Goal: Transaction & Acquisition: Purchase product/service

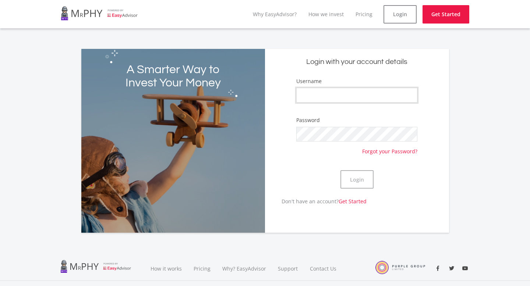
click at [372, 96] on input "Username" at bounding box center [356, 95] width 121 height 15
type input "oka_t"
click at [340, 170] on button "Login" at bounding box center [356, 179] width 33 height 18
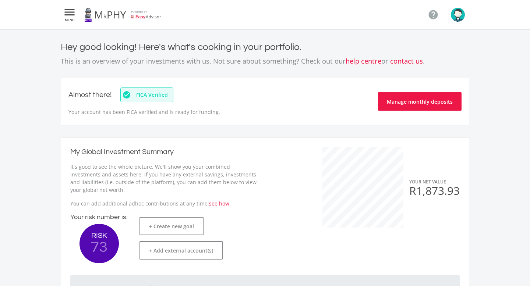
click at [69, 17] on icon "" at bounding box center [69, 12] width 13 height 9
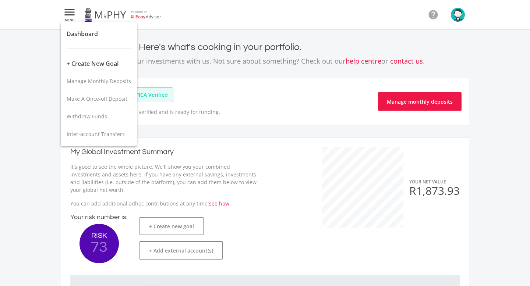
click at [210, 134] on div at bounding box center [265, 143] width 530 height 286
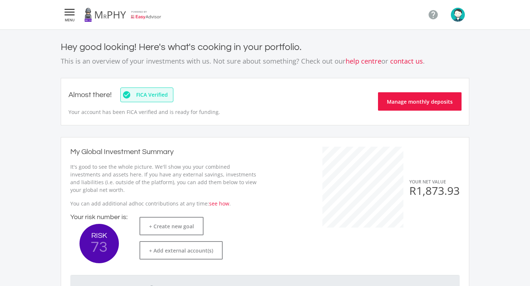
click at [458, 19] on img "button" at bounding box center [458, 15] width 14 height 14
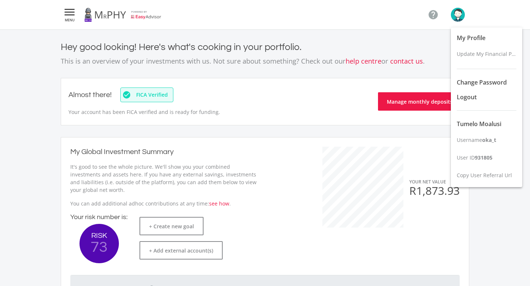
click at [404, 70] on div at bounding box center [265, 143] width 530 height 286
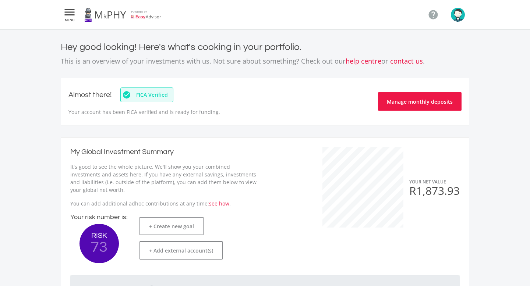
click at [75, 11] on icon "" at bounding box center [69, 12] width 13 height 9
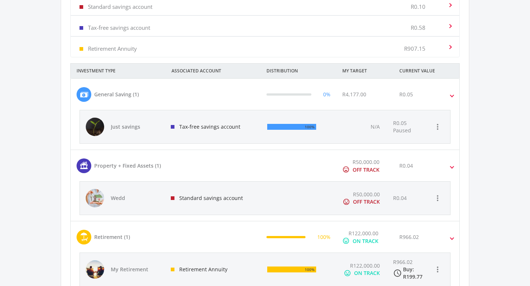
scroll to position [329, 0]
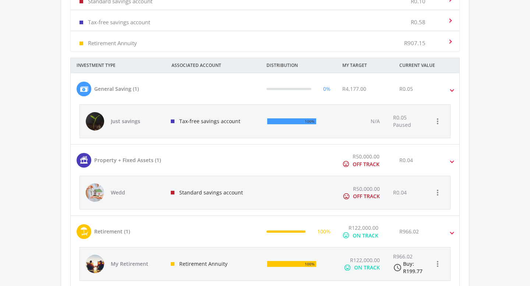
click at [450, 89] on div at bounding box center [265, 143] width 530 height 286
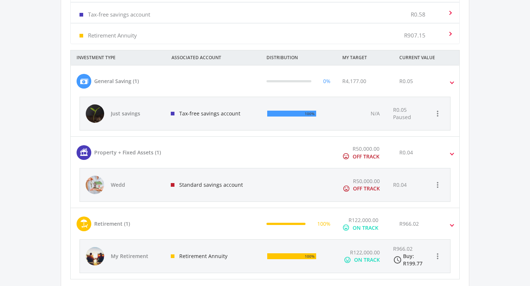
scroll to position [361, 0]
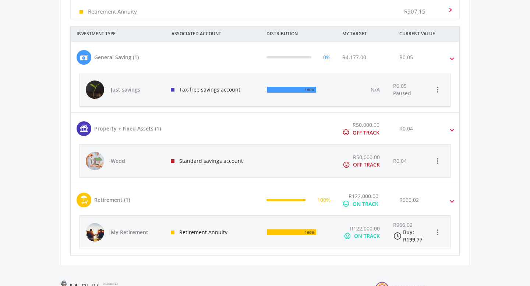
click at [453, 60] on span at bounding box center [451, 57] width 3 height 8
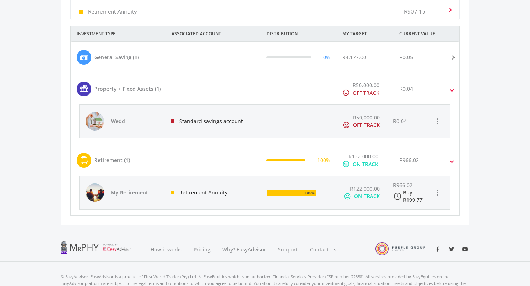
click at [453, 87] on span at bounding box center [451, 89] width 3 height 8
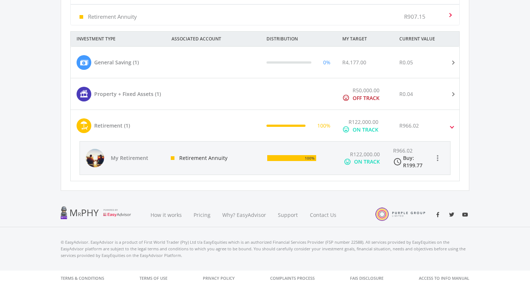
click at [453, 123] on mat-expansion-panel-header "Retirement (1) 100% R122,000.00 mood ON TRACK R966.02" at bounding box center [265, 125] width 389 height 31
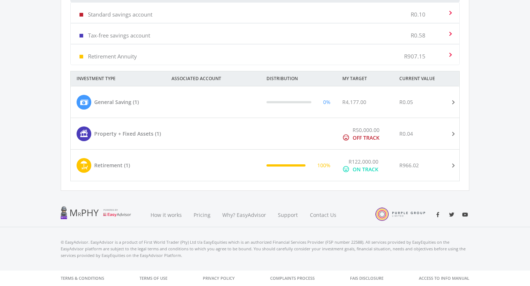
click at [454, 158] on mat-expansion-panel-header "Retirement (1) 100% R122,000.00 mood ON TRACK R966.02" at bounding box center [265, 165] width 389 height 31
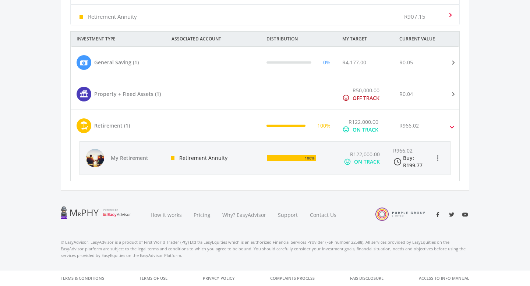
click at [418, 160] on div "Buy: R199.77" at bounding box center [417, 162] width 29 height 15
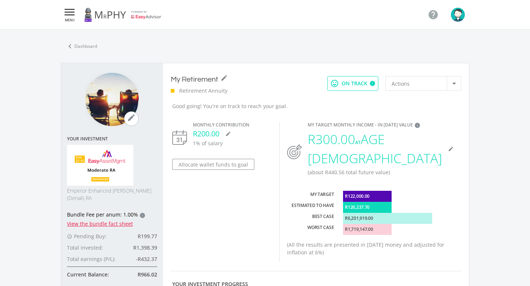
scroll to position [210, 390]
click at [433, 84] on div "Actions" at bounding box center [419, 84] width 55 height 14
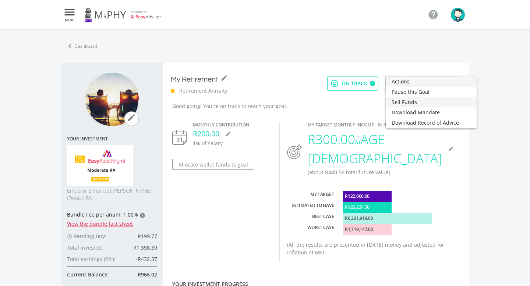
click at [423, 103] on span "Sell Funds" at bounding box center [431, 102] width 79 height 10
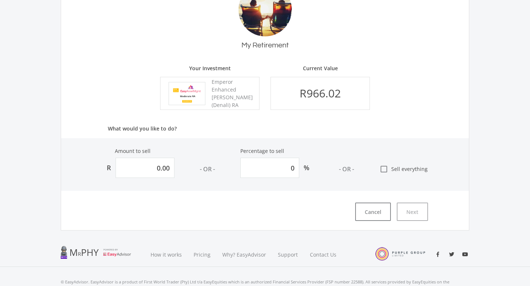
scroll to position [139, 0]
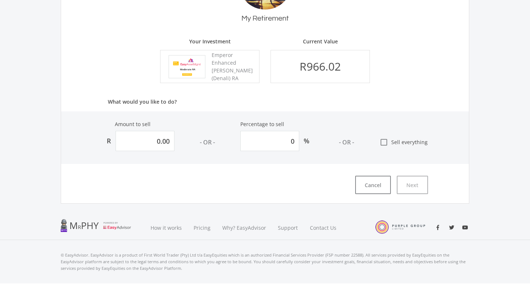
click at [385, 142] on icon "check_box_outline_blank" at bounding box center [383, 142] width 9 height 9
click at [372, 139] on input "check_box_outline_blank Sell everything" at bounding box center [372, 139] width 0 height 0
type input "966.01665676881"
type input "100"
type input "966.02"
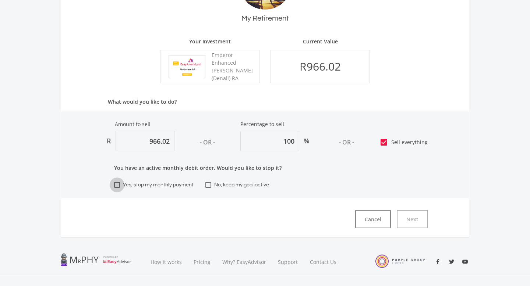
click at [156, 187] on span "Yes, stop my monthly payment" at bounding box center [158, 185] width 71 height 9
click at [117, 188] on input "Yes, stop my monthly payment" at bounding box center [117, 188] width 0 height 0
checkbox input "true"
click at [417, 223] on button "Next" at bounding box center [412, 219] width 31 height 18
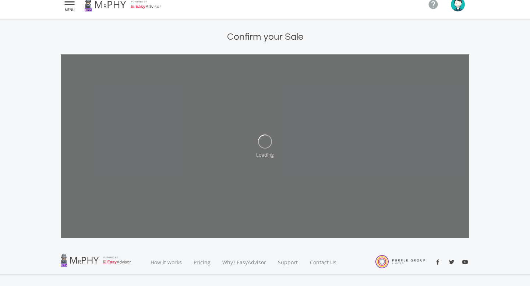
scroll to position [196, 0]
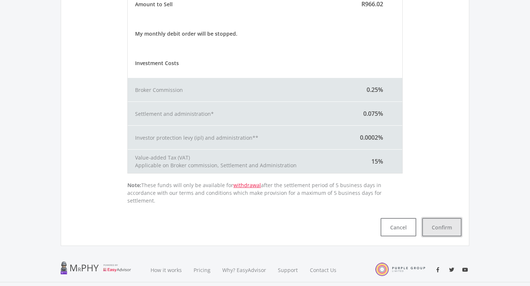
click at [437, 219] on button "Confirm" at bounding box center [441, 227] width 39 height 18
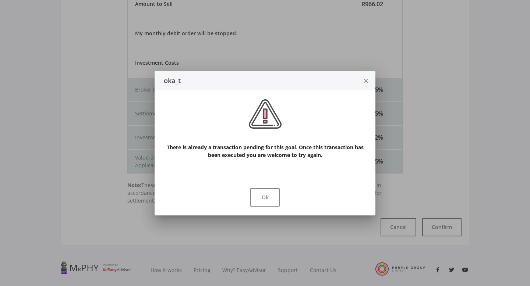
scroll to position [0, 0]
click at [270, 194] on button "Ok" at bounding box center [264, 197] width 29 height 18
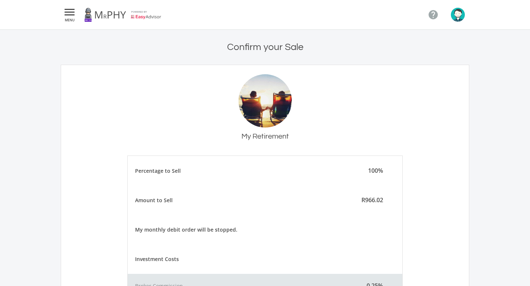
scroll to position [196, 0]
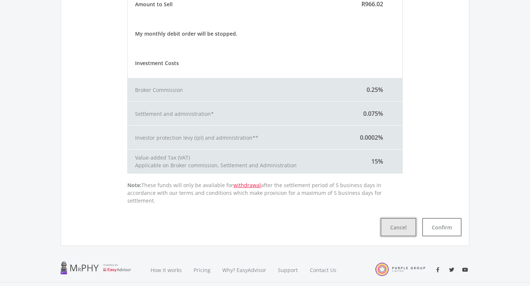
click at [404, 224] on button "Cancel" at bounding box center [399, 227] width 36 height 18
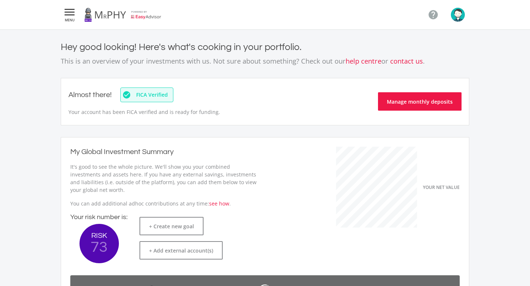
click at [101, 4] on link at bounding box center [122, 14] width 77 height 21
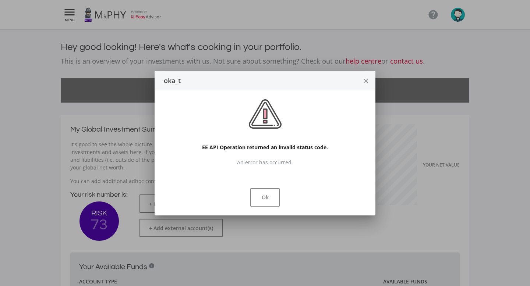
scroll to position [117, 202]
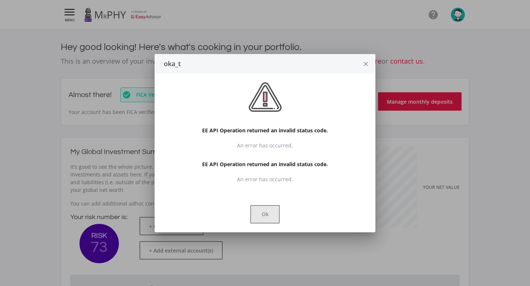
click at [268, 201] on div "Ok" at bounding box center [265, 215] width 221 height 33
click at [269, 212] on button "Ok" at bounding box center [264, 214] width 29 height 18
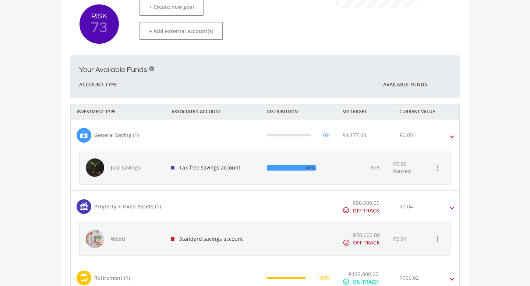
scroll to position [186, 0]
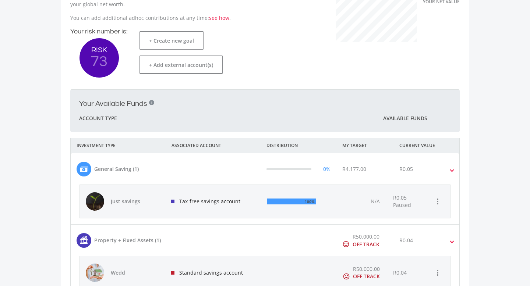
click at [338, 119] on div "Account Type Available Funds" at bounding box center [265, 118] width 372 height 9
click at [455, 170] on mat-expansion-panel-header "General Saving (1) 0% R4,177.00 R0.05" at bounding box center [265, 168] width 389 height 31
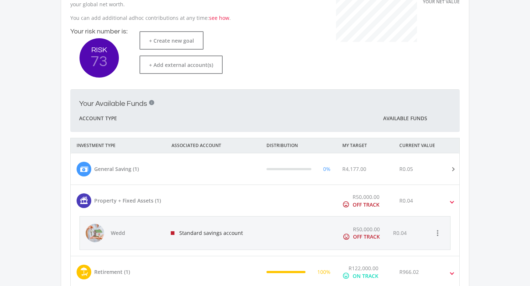
click at [451, 199] on span at bounding box center [451, 201] width 3 height 8
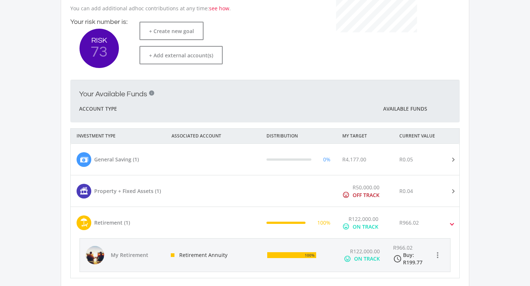
scroll to position [170, 0]
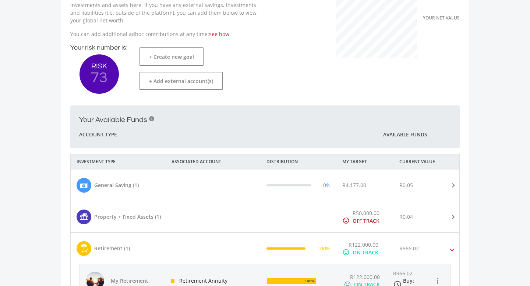
click at [113, 138] on span "Account Type" at bounding box center [98, 134] width 38 height 9
click at [411, 132] on span "Available Funds" at bounding box center [405, 134] width 44 height 7
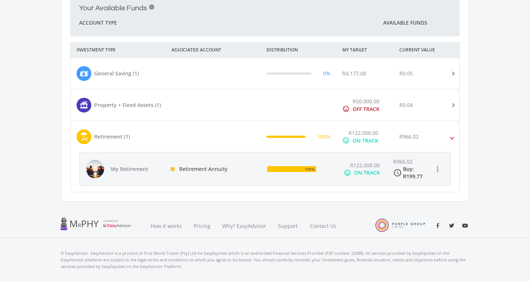
scroll to position [293, 0]
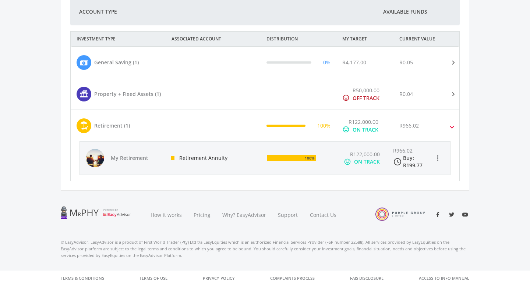
click at [338, 164] on div "R122,000.00 mood ON TRACK" at bounding box center [361, 158] width 52 height 33
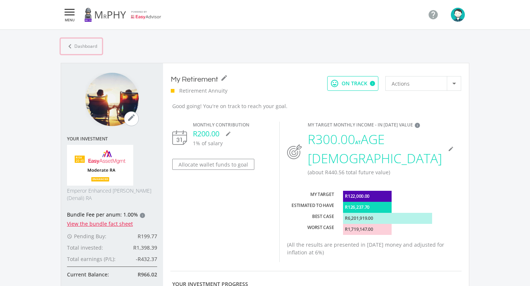
click at [78, 48] on link "chevron_left Dashboard" at bounding box center [81, 46] width 41 height 15
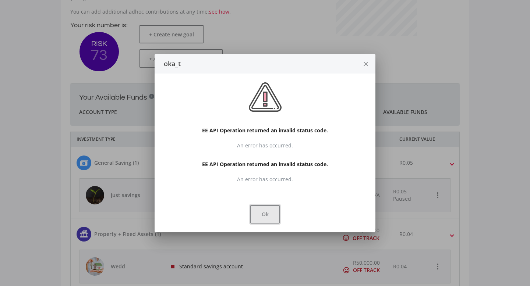
click at [272, 218] on button "Ok" at bounding box center [264, 214] width 29 height 18
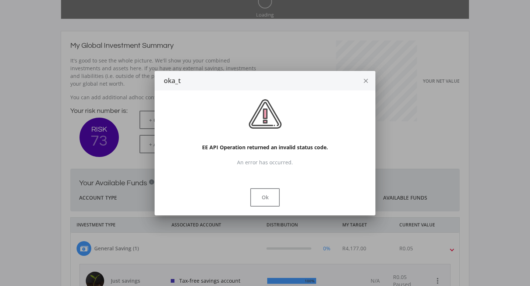
scroll to position [117, 202]
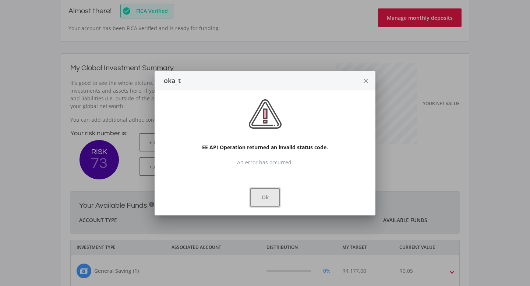
click at [262, 200] on button "Ok" at bounding box center [264, 197] width 29 height 18
click at [264, 206] on button "Ok" at bounding box center [264, 197] width 29 height 18
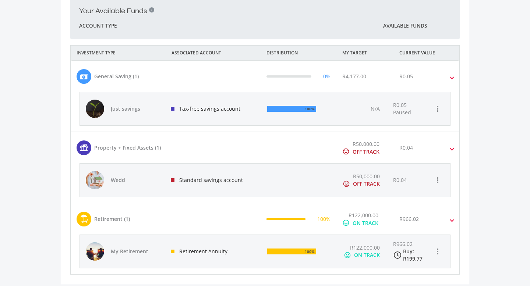
scroll to position [135, 0]
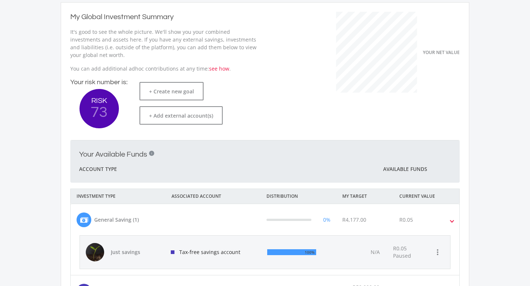
click at [305, 160] on span "Your Available Funds i Account Type Available Funds" at bounding box center [265, 162] width 372 height 24
click at [305, 170] on div "Account Type Available Funds" at bounding box center [265, 169] width 372 height 9
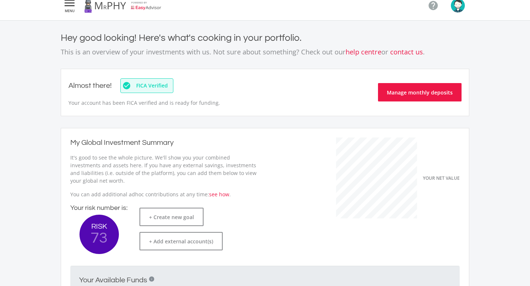
scroll to position [0, 0]
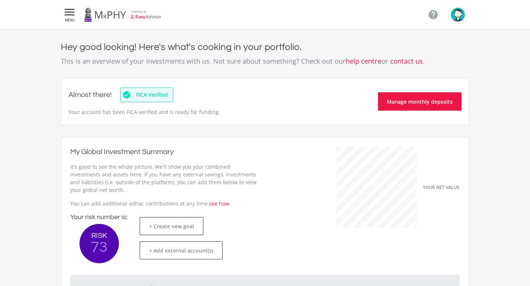
click at [463, 9] on img "button" at bounding box center [458, 15] width 14 height 14
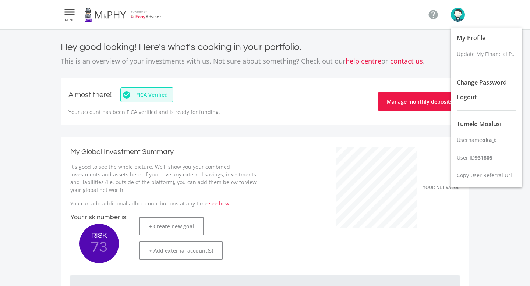
click at [337, 70] on div at bounding box center [265, 143] width 530 height 286
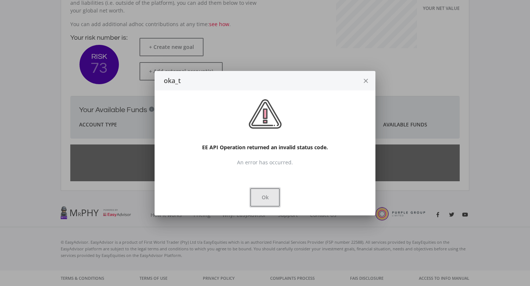
click at [269, 194] on button "Ok" at bounding box center [264, 197] width 29 height 18
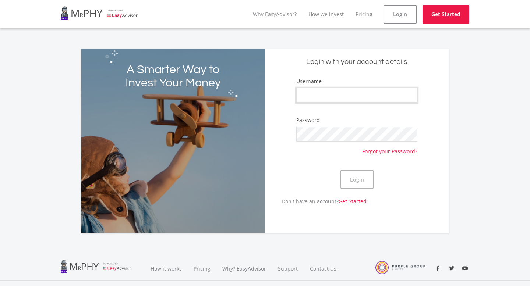
click at [383, 95] on input "Username" at bounding box center [356, 95] width 121 height 15
type input "oka_t"
click at [340, 170] on button "Login" at bounding box center [356, 179] width 33 height 18
